Goal: Information Seeking & Learning: Learn about a topic

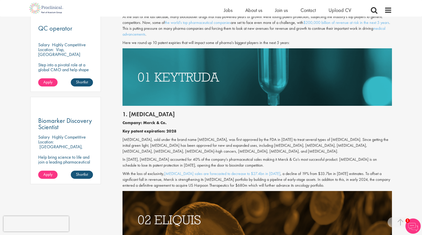
scroll to position [331, 0]
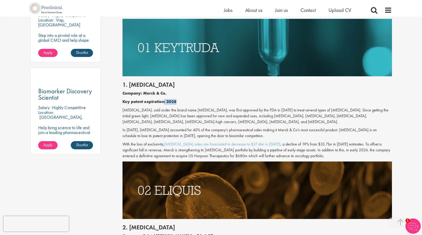
drag, startPoint x: 164, startPoint y: 103, endPoint x: 175, endPoint y: 102, distance: 11.8
click at [175, 102] on b "Key patent expiration: 2028" at bounding box center [150, 101] width 54 height 5
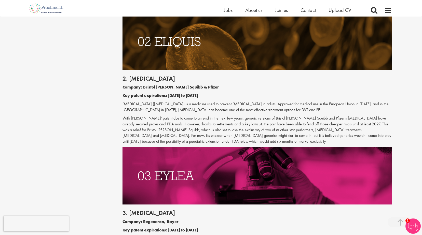
scroll to position [484, 0]
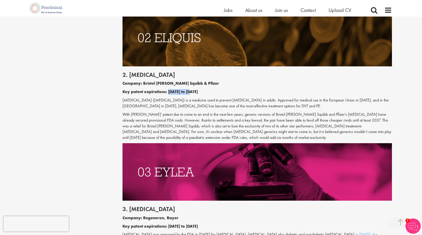
drag, startPoint x: 169, startPoint y: 92, endPoint x: 193, endPoint y: 94, distance: 23.5
click at [193, 94] on b "Key patent expirations: [DATE] to [DATE]" at bounding box center [160, 91] width 75 height 5
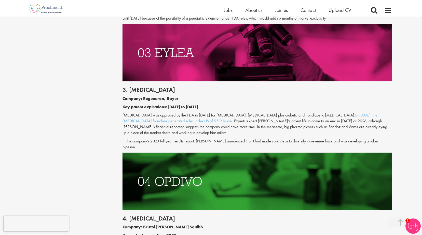
scroll to position [611, 0]
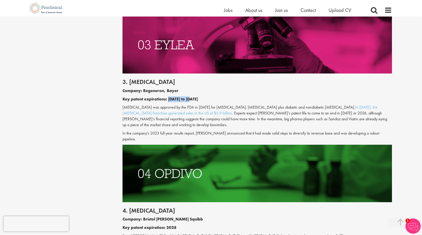
drag, startPoint x: 168, startPoint y: 99, endPoint x: 194, endPoint y: 100, distance: 26.0
click at [194, 100] on p "Key patent expirations: [DATE] to [DATE]" at bounding box center [258, 100] width 270 height 6
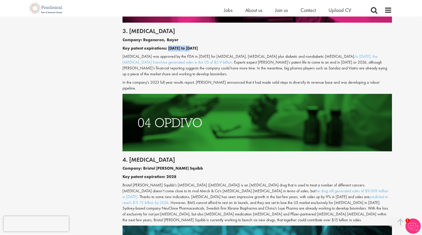
scroll to position [688, 0]
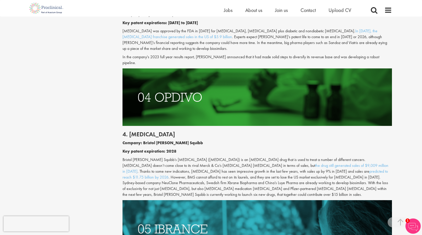
click at [201, 140] on p "Company: Bristol [PERSON_NAME] Squibb" at bounding box center [258, 143] width 270 height 6
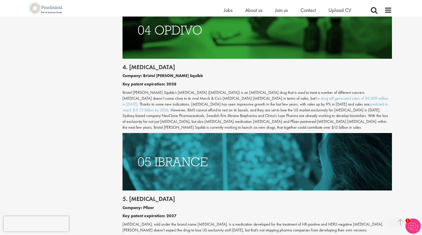
scroll to position [764, 0]
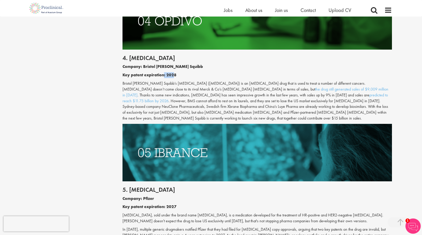
drag, startPoint x: 164, startPoint y: 68, endPoint x: 174, endPoint y: 70, distance: 9.8
click at [174, 72] on b "Key patent expiration: 2028" at bounding box center [150, 74] width 54 height 5
drag, startPoint x: 174, startPoint y: 70, endPoint x: 194, endPoint y: 71, distance: 20.7
click at [194, 72] on p "Key patent expiration: 2028" at bounding box center [258, 75] width 270 height 6
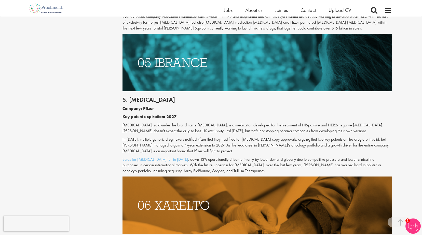
scroll to position [866, 0]
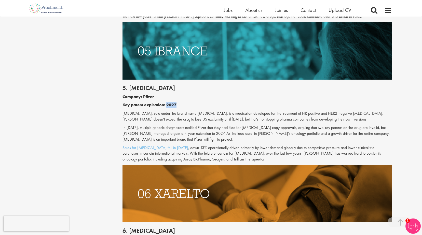
drag, startPoint x: 169, startPoint y: 94, endPoint x: 176, endPoint y: 95, distance: 6.9
click at [176, 102] on b "Key patent expiration: 2027" at bounding box center [150, 104] width 54 height 5
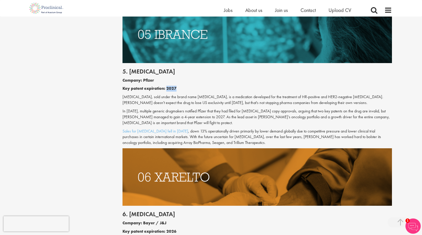
scroll to position [892, 0]
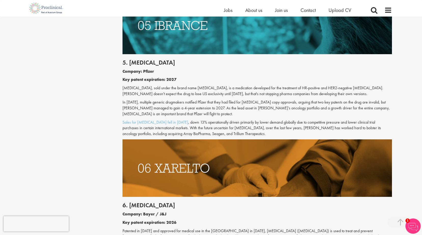
click at [184, 100] on p "In [DATE], multiple generic drugmakers notified Pfizer that they had filed for …" at bounding box center [258, 109] width 270 height 18
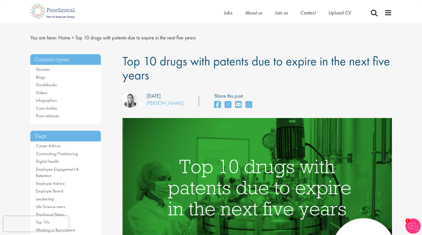
scroll to position [0, 0]
